Goal: Find specific page/section: Find specific page/section

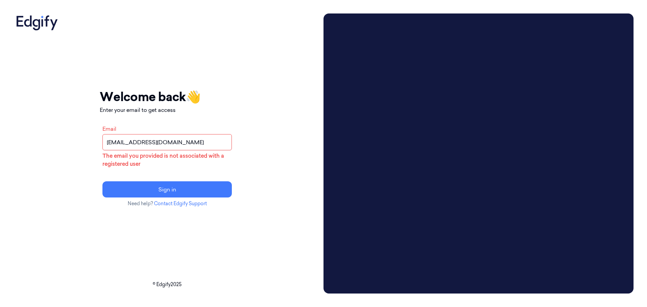
click at [150, 144] on input "[EMAIL_ADDRESS][DOMAIN_NAME]" at bounding box center [166, 142] width 129 height 16
type input "[EMAIL_ADDRESS][DOMAIN_NAME]"
click at [173, 185] on button "Sign in" at bounding box center [166, 189] width 129 height 16
click at [228, 188] on button "Sign in" at bounding box center [166, 189] width 129 height 16
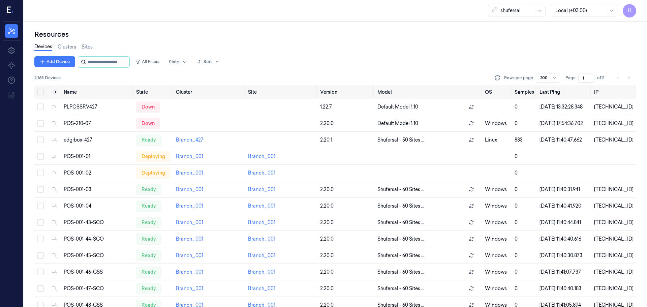
click at [112, 59] on input "string" at bounding box center [108, 62] width 40 height 11
click at [106, 66] on input "string" at bounding box center [108, 62] width 40 height 11
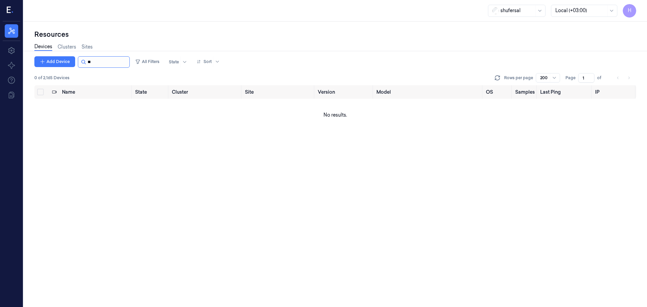
type input "*"
type input "**********"
click at [108, 60] on input "string" at bounding box center [108, 62] width 40 height 11
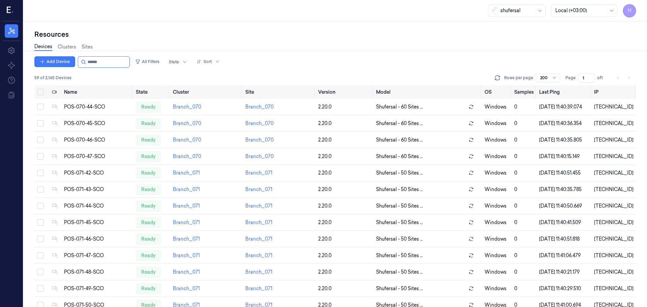
type input "******"
click at [125, 65] on input "string" at bounding box center [108, 62] width 40 height 11
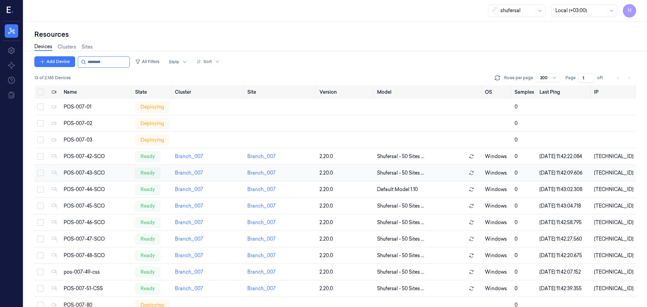
type input "********"
click at [77, 181] on td "POS-007-43-SCO" at bounding box center [96, 173] width 71 height 17
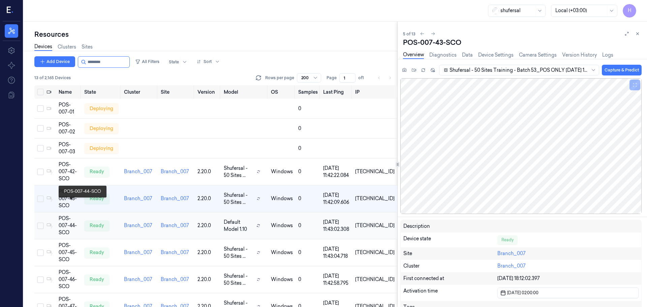
click at [76, 215] on div "POS-007-44-SCO" at bounding box center [69, 225] width 20 height 21
click at [67, 197] on td "POS-007-43-SCO" at bounding box center [69, 198] width 26 height 27
click at [68, 215] on div "POS-007-44-SCO" at bounding box center [69, 225] width 20 height 21
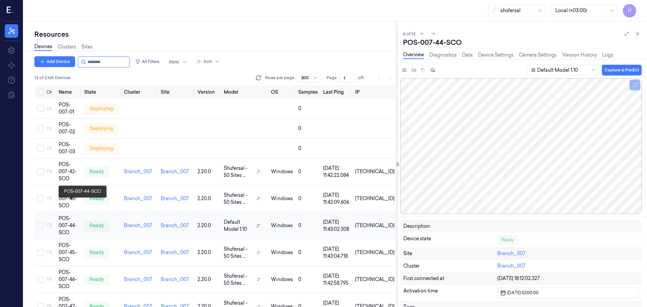
scroll to position [12, 0]
